Goal: Information Seeking & Learning: Learn about a topic

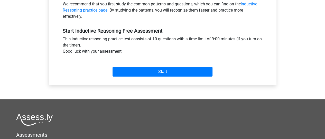
scroll to position [172, 0]
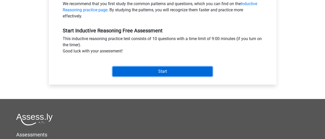
click at [138, 75] on input "Start" at bounding box center [163, 72] width 100 height 10
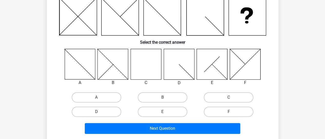
scroll to position [50, 0]
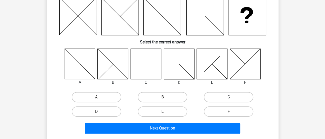
click at [217, 98] on label "C" at bounding box center [229, 97] width 50 height 10
click at [229, 98] on input "C" at bounding box center [230, 98] width 3 height 3
radio input "true"
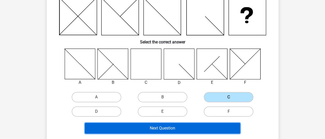
click at [214, 125] on button "Next Question" at bounding box center [163, 128] width 156 height 11
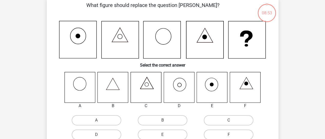
scroll to position [45, 0]
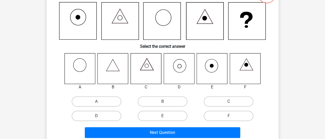
click at [110, 116] on label "D" at bounding box center [97, 116] width 50 height 10
click at [100, 116] on input "D" at bounding box center [97, 117] width 3 height 3
radio input "true"
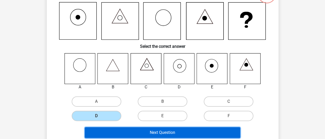
click at [164, 132] on button "Next Question" at bounding box center [163, 132] width 156 height 11
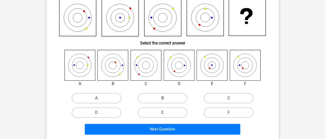
scroll to position [50, 0]
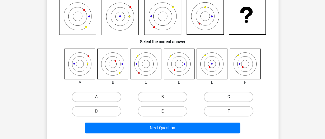
click at [218, 95] on label "C" at bounding box center [229, 97] width 50 height 10
click at [229, 97] on input "C" at bounding box center [230, 98] width 3 height 3
radio input "true"
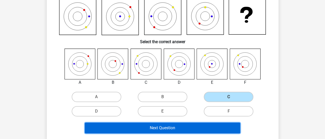
click at [204, 128] on button "Next Question" at bounding box center [163, 128] width 156 height 11
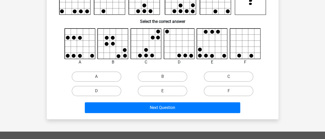
scroll to position [64, 0]
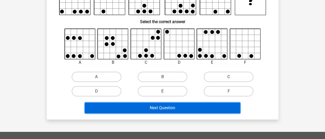
click at [187, 109] on button "Next Question" at bounding box center [163, 108] width 156 height 11
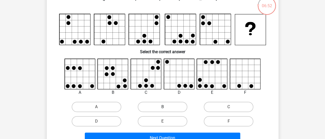
scroll to position [33, 0]
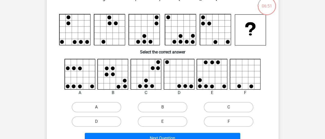
click at [112, 107] on label "A" at bounding box center [97, 107] width 50 height 10
click at [100, 107] on input "A" at bounding box center [97, 108] width 3 height 3
radio input "true"
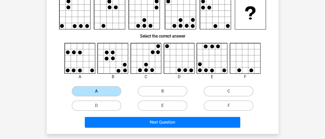
scroll to position [50, 0]
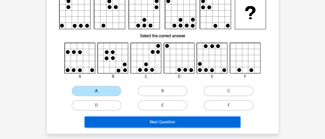
click at [155, 120] on button "Next Question" at bounding box center [163, 122] width 156 height 11
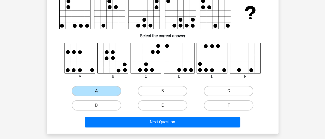
click at [110, 91] on label "A" at bounding box center [97, 91] width 50 height 10
click at [100, 91] on input "A" at bounding box center [97, 92] width 3 height 3
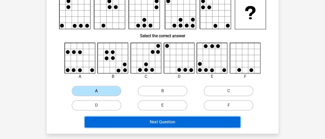
click at [138, 122] on button "Next Question" at bounding box center [163, 122] width 156 height 11
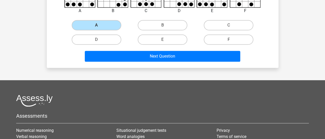
scroll to position [118, 0]
